Goal: Communication & Community: Share content

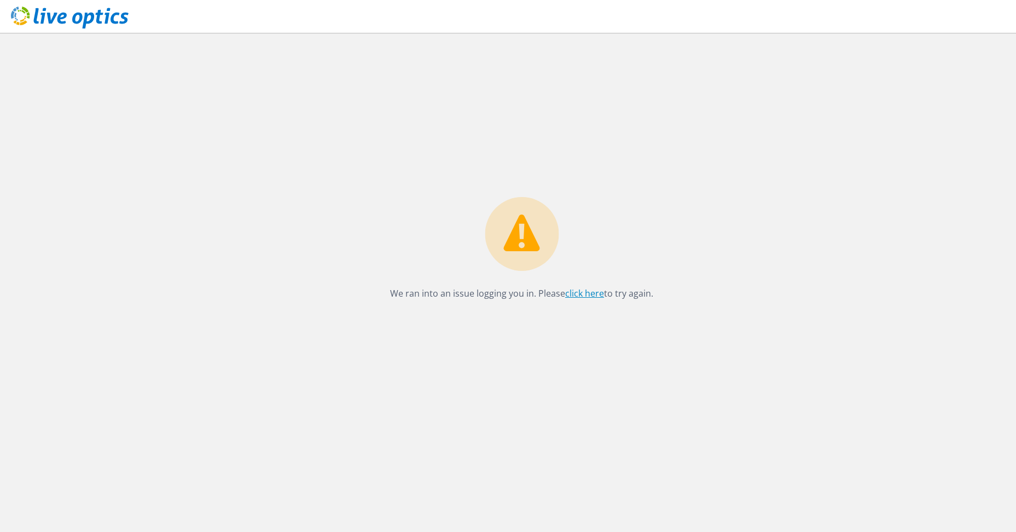
click at [583, 295] on link "click here" at bounding box center [584, 293] width 39 height 12
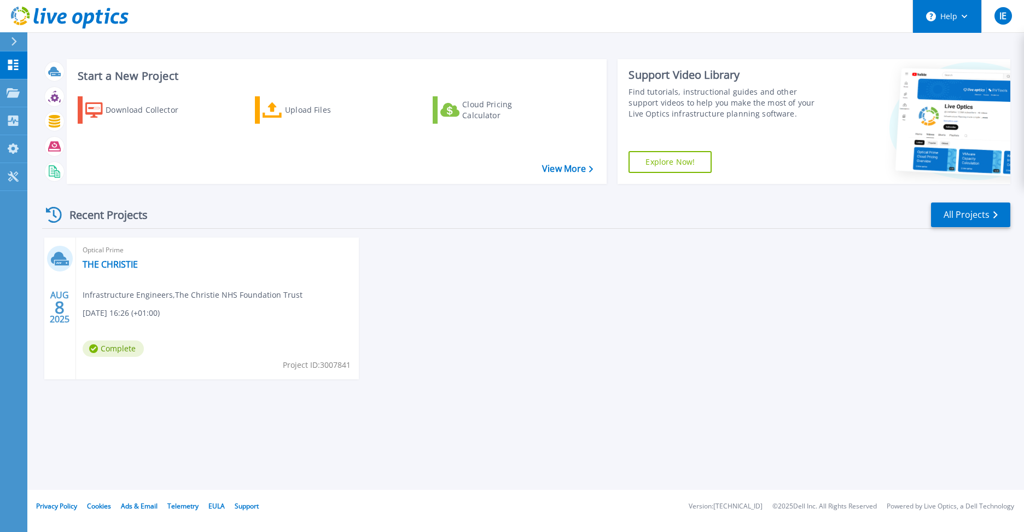
click at [971, 16] on button "Help" at bounding box center [947, 16] width 68 height 33
click at [119, 261] on link "THE CHRISTIE" at bounding box center [110, 264] width 55 height 11
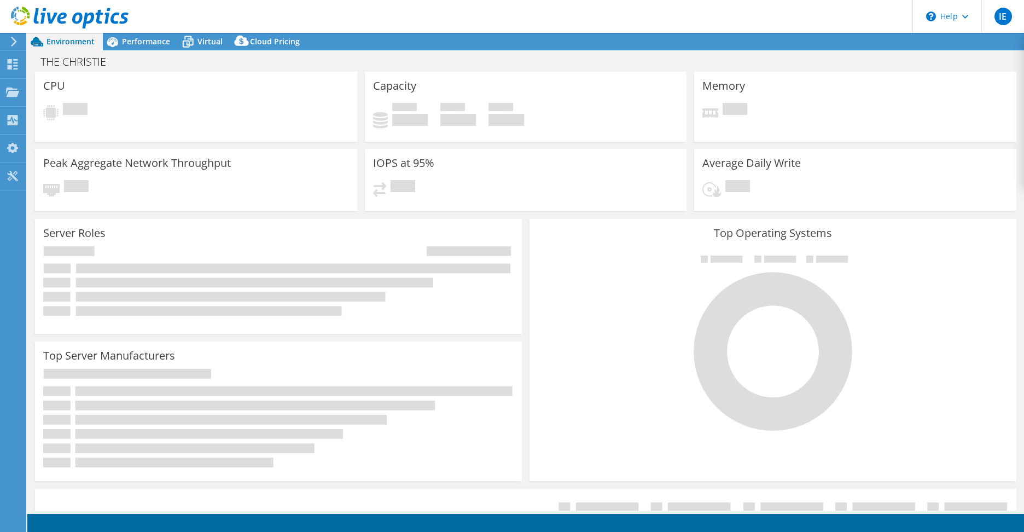
select select "EULondon"
select select "GBP"
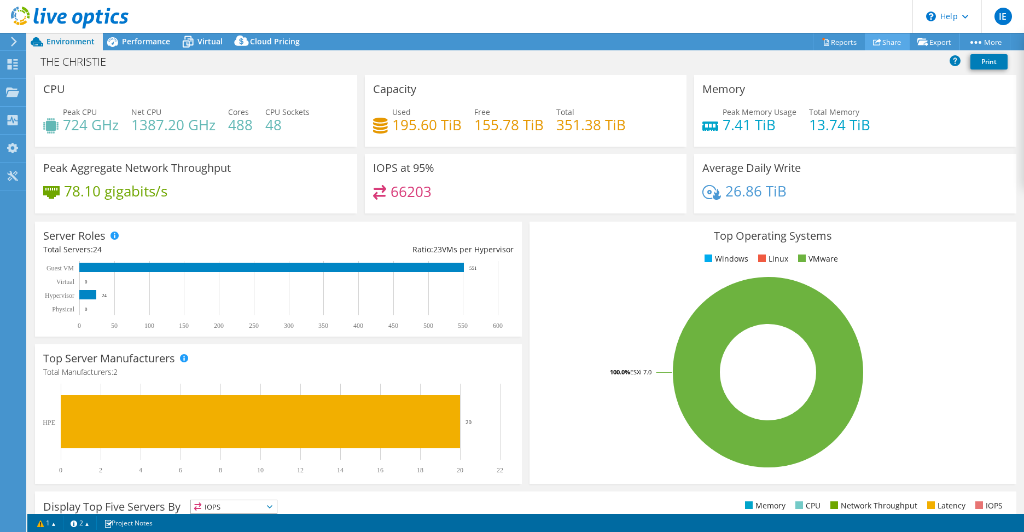
click at [883, 43] on link "Share" at bounding box center [887, 41] width 45 height 17
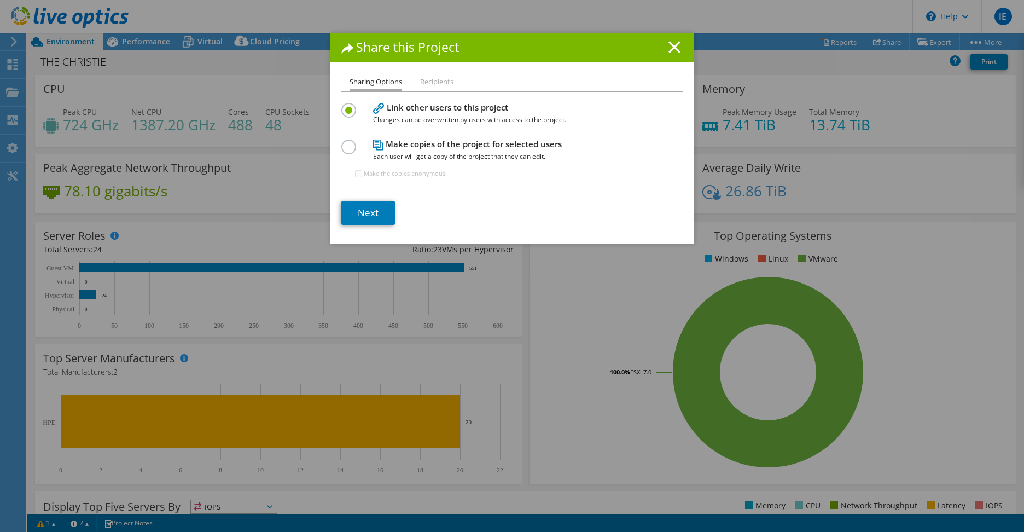
click at [428, 84] on li "Recipients" at bounding box center [436, 82] width 33 height 14
click at [432, 82] on li "Recipients" at bounding box center [436, 82] width 33 height 14
click at [360, 214] on link "Next" at bounding box center [368, 213] width 54 height 24
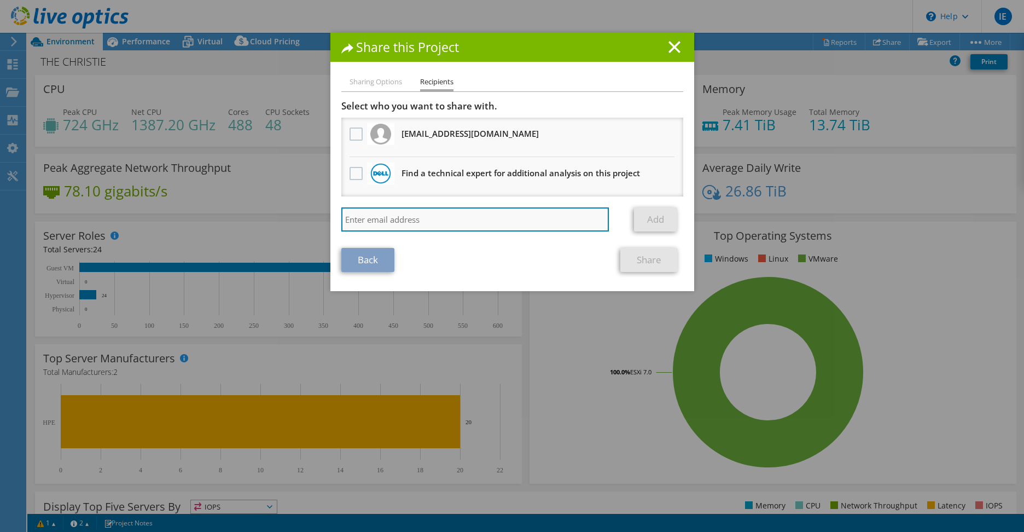
click at [396, 218] on input "search" at bounding box center [475, 219] width 268 height 24
paste input "luke.twigger@dell.com"
type input "luke.twigger@dell.com"
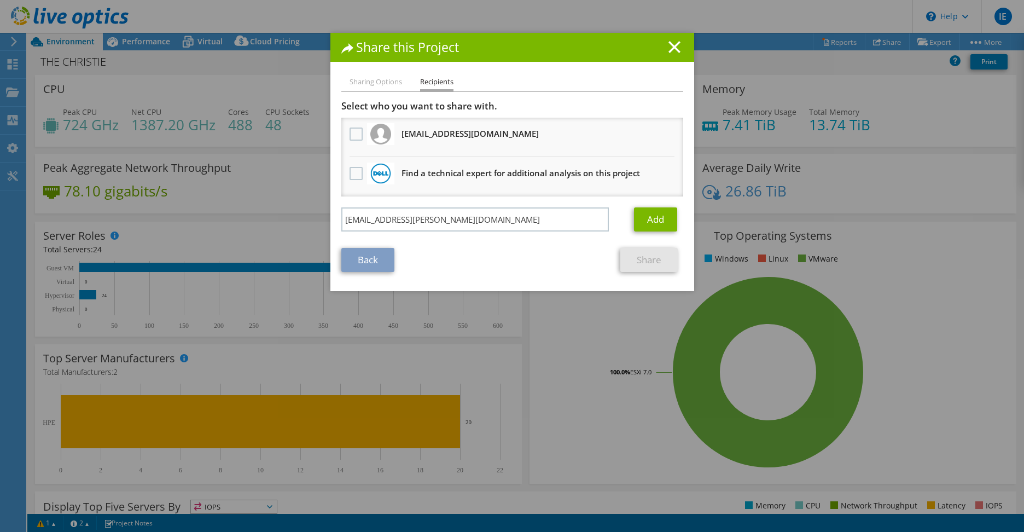
click at [475, 272] on div "Sharing Options Recipients Link other users to this project Changes can be over…" at bounding box center [512, 182] width 364 height 215
click at [648, 225] on link "Add" at bounding box center [655, 219] width 43 height 24
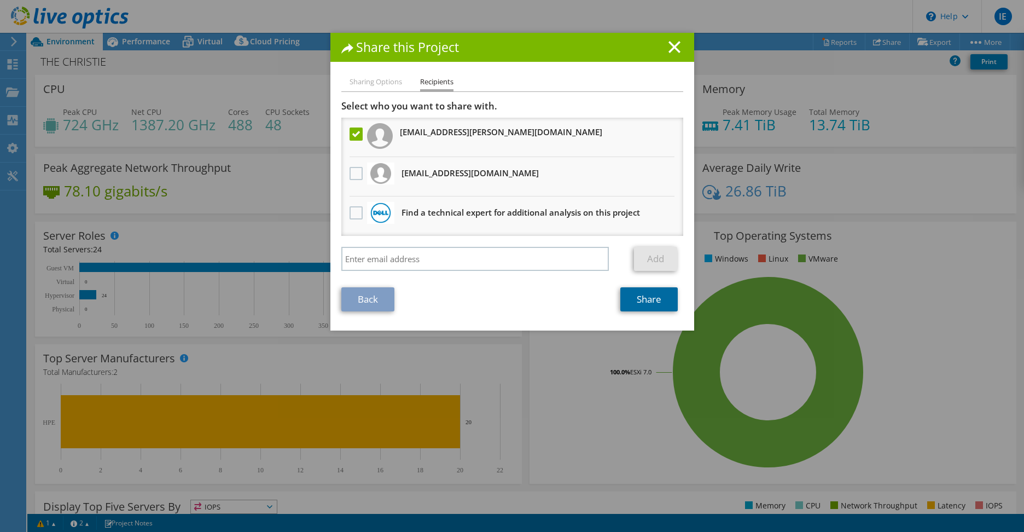
click at [638, 296] on link "Share" at bounding box center [648, 299] width 57 height 24
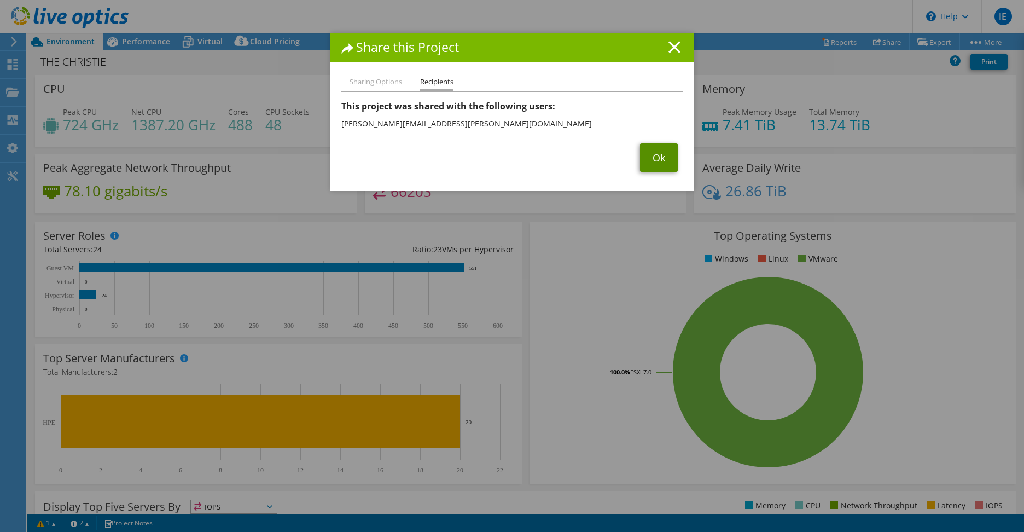
click at [647, 160] on link "Ok" at bounding box center [659, 157] width 38 height 28
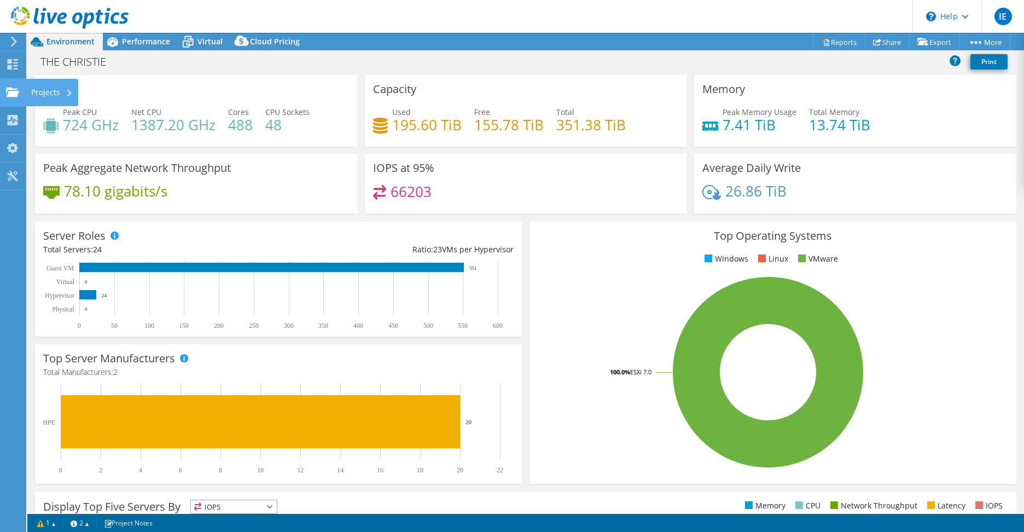
click at [15, 92] on use at bounding box center [12, 91] width 13 height 9
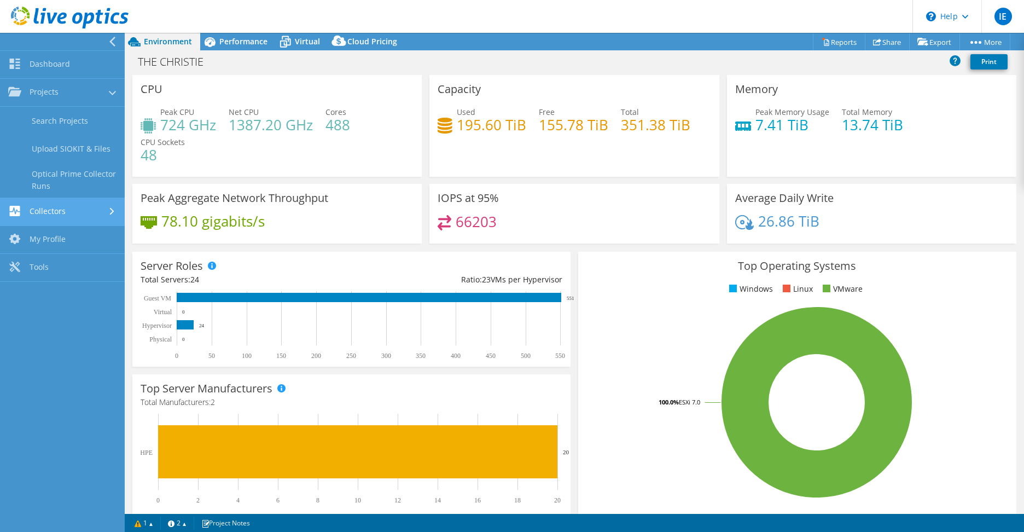
click at [61, 207] on link "Collectors" at bounding box center [62, 212] width 125 height 28
